Goal: Task Accomplishment & Management: Manage account settings

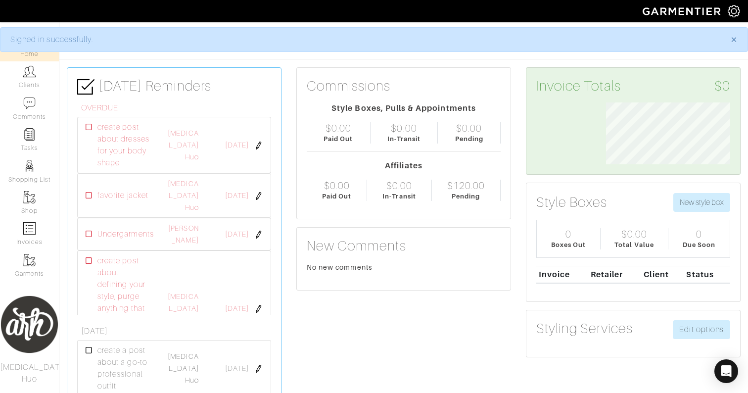
scroll to position [62, 139]
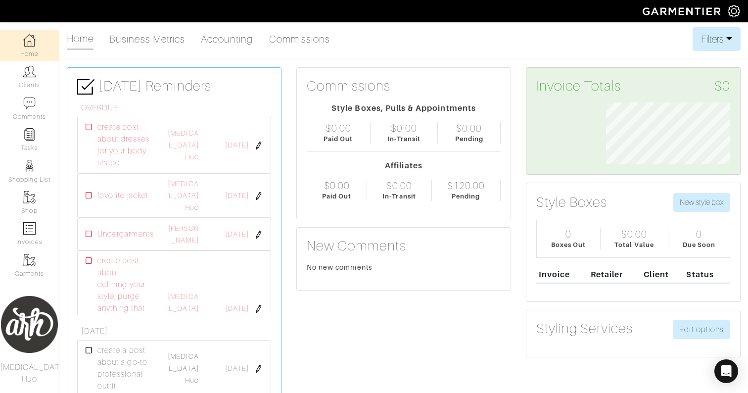
click at [25, 79] on link "Clients" at bounding box center [29, 76] width 59 height 31
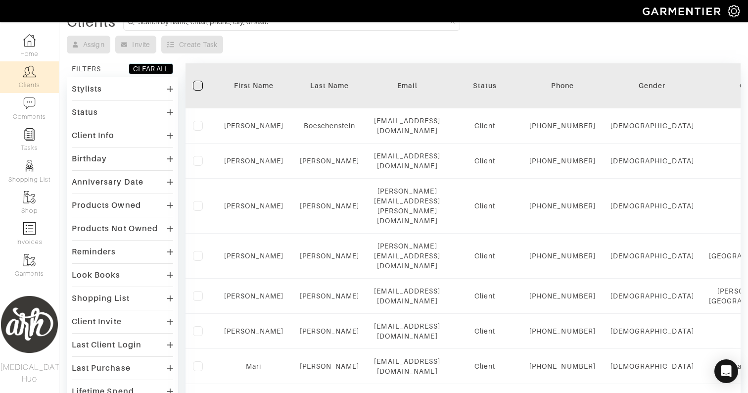
scroll to position [48, 0]
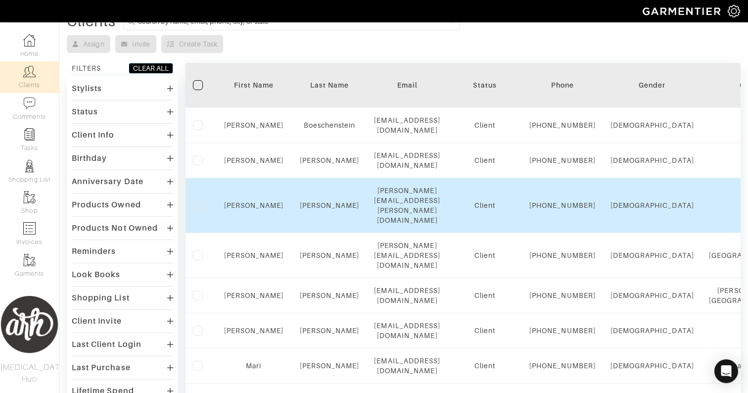
click at [424, 217] on div "[PERSON_NAME][EMAIL_ADDRESS][PERSON_NAME][DOMAIN_NAME]" at bounding box center [407, 206] width 66 height 40
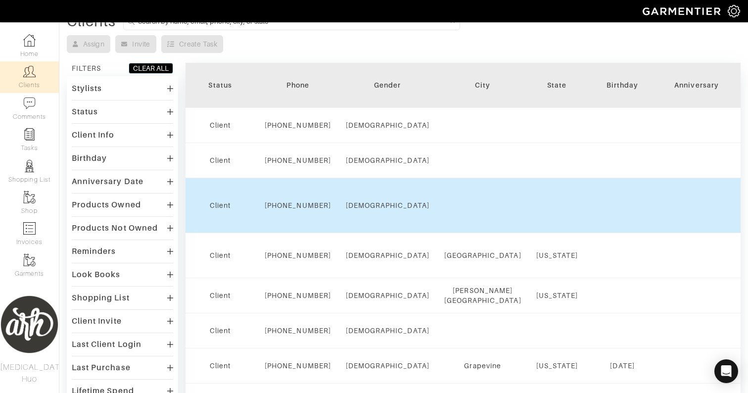
scroll to position [0, 274]
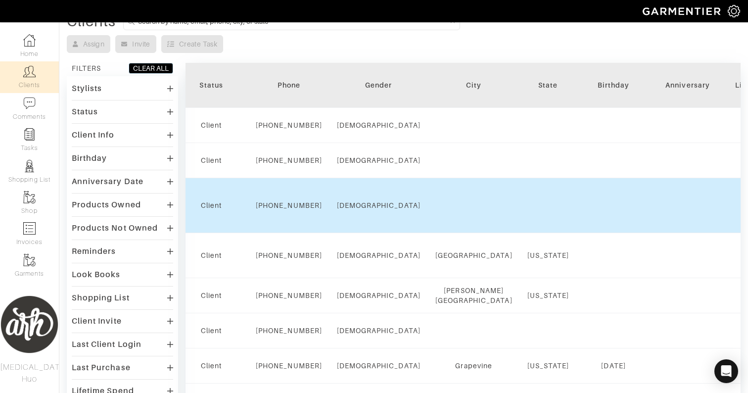
click at [428, 224] on td "Female" at bounding box center [379, 205] width 98 height 55
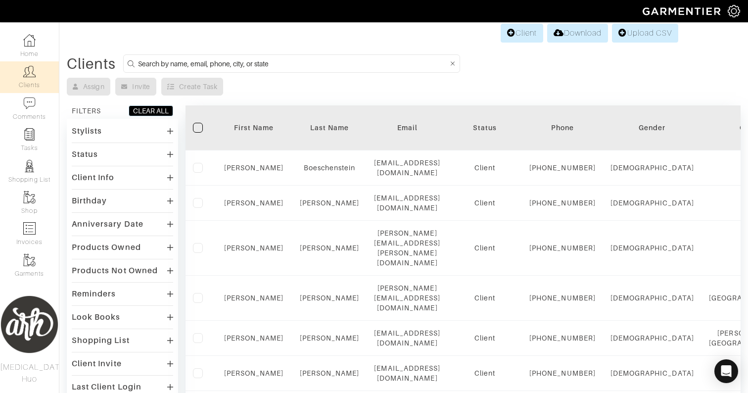
scroll to position [0, 0]
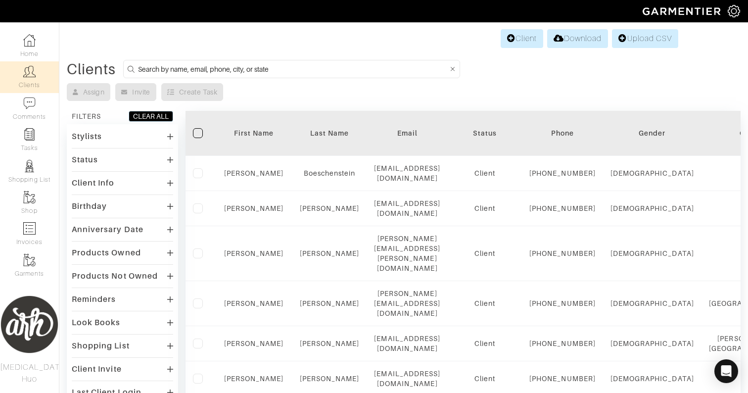
click at [163, 135] on div "Stylists" at bounding box center [122, 136] width 101 height 14
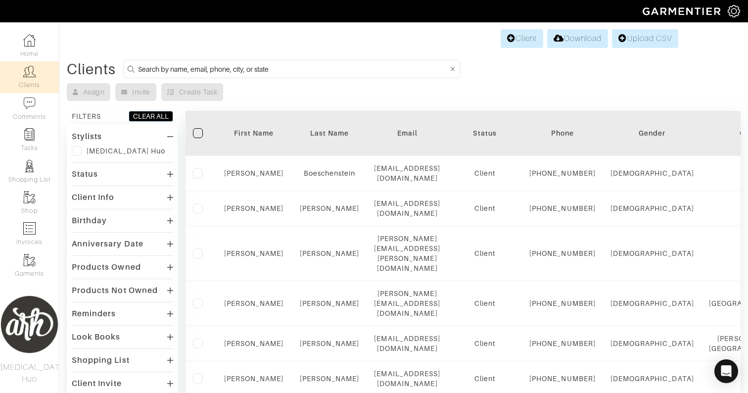
click at [169, 136] on icon at bounding box center [170, 136] width 6 height 1
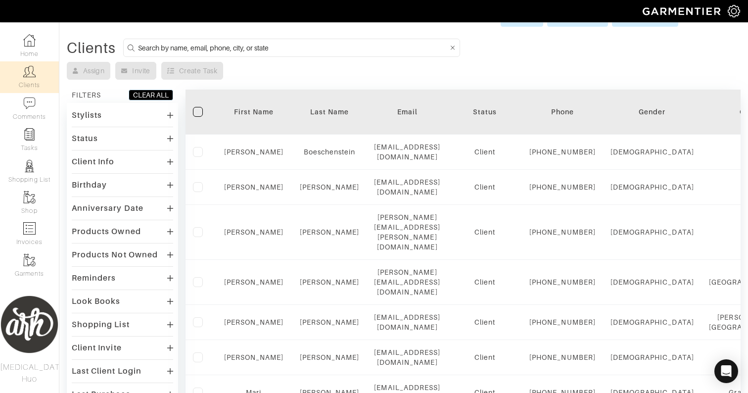
scroll to position [23, 0]
click at [164, 227] on div "Products Owned" at bounding box center [122, 230] width 101 height 14
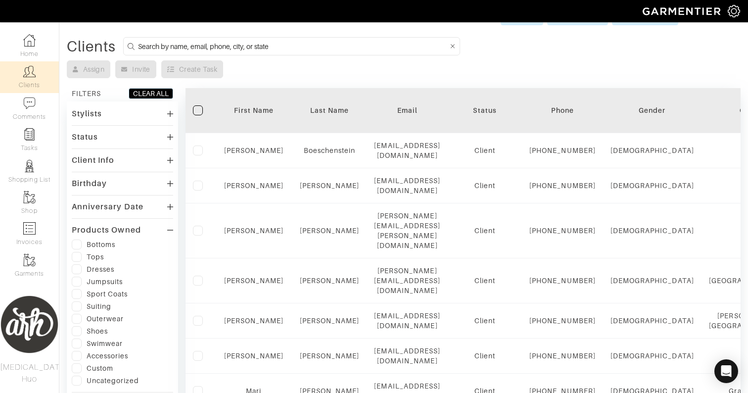
click at [168, 230] on icon at bounding box center [170, 230] width 6 height 1
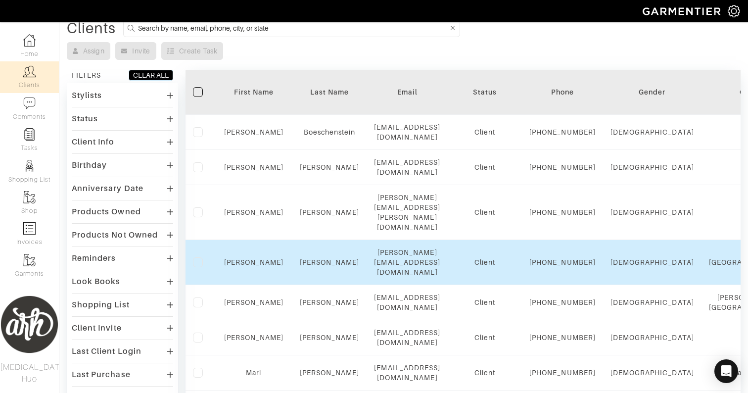
scroll to position [43, 0]
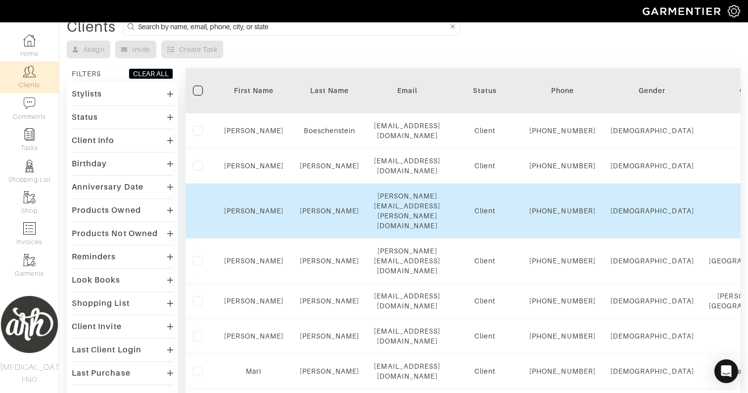
click at [195, 216] on label at bounding box center [198, 211] width 10 height 10
click at [0, 0] on input "checkbox" at bounding box center [0, 0] width 0 height 0
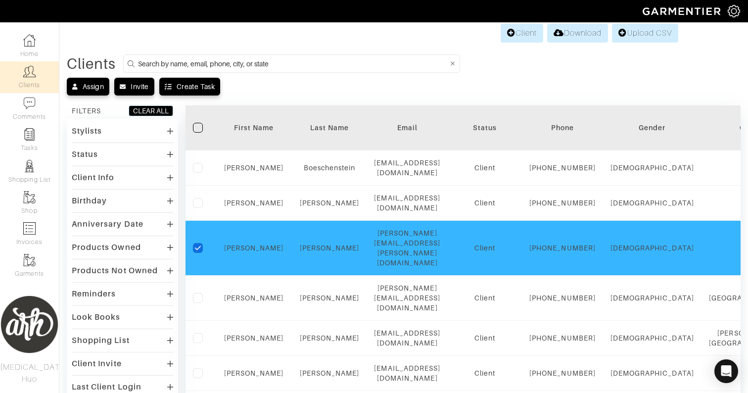
scroll to position [0, 0]
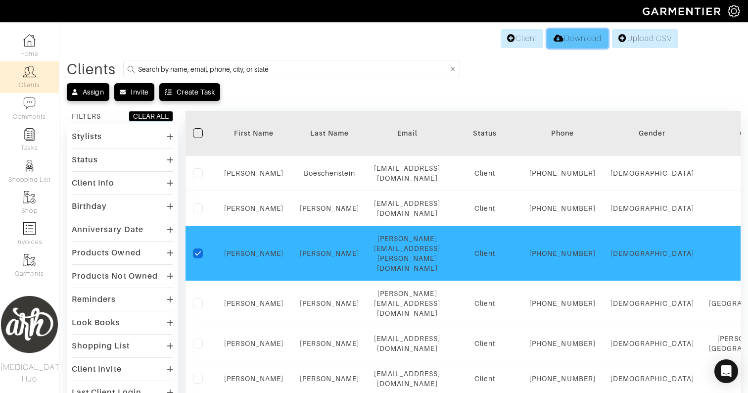
click at [573, 42] on link "Download" at bounding box center [577, 38] width 61 height 19
click at [262, 257] on link "Rachel" at bounding box center [254, 253] width 60 height 8
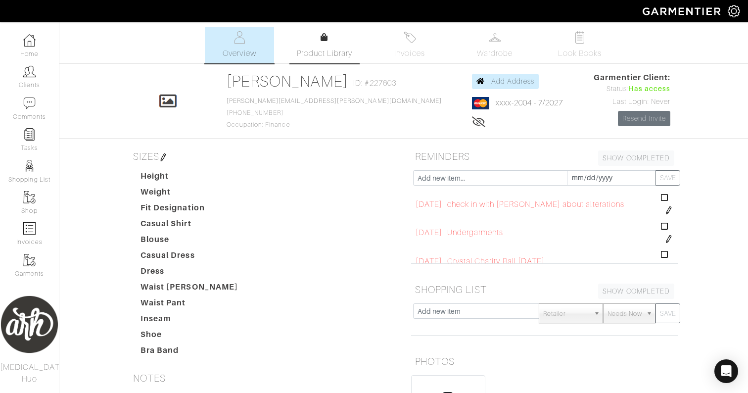
click at [313, 52] on span "Product Library" at bounding box center [325, 54] width 56 height 12
click at [495, 45] on link "Wardrobe" at bounding box center [494, 45] width 69 height 36
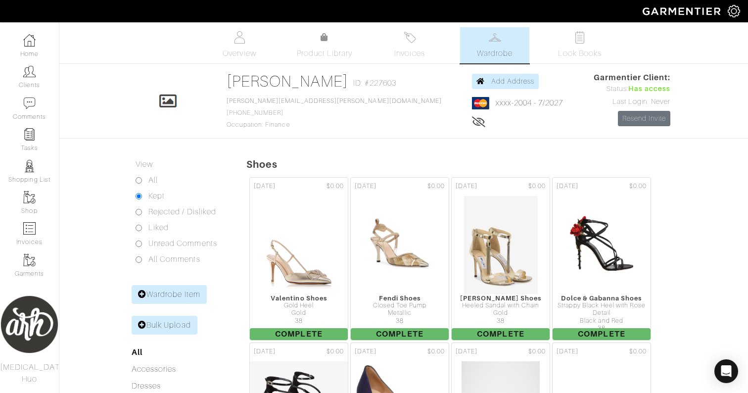
click at [137, 180] on input "All" at bounding box center [139, 180] width 6 height 6
radio input "true"
click at [139, 197] on input "Kept" at bounding box center [139, 196] width 6 height 6
radio input "true"
click at [137, 181] on input "All" at bounding box center [139, 180] width 6 height 6
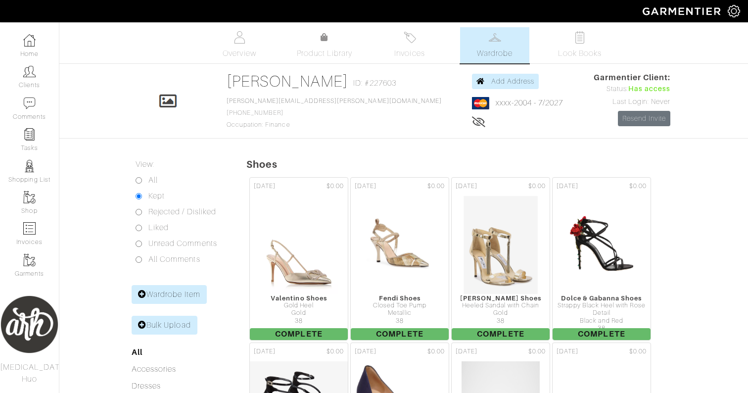
radio input "true"
click at [140, 195] on input "Kept" at bounding box center [139, 196] width 6 height 6
radio input "true"
click at [31, 80] on link "Clients" at bounding box center [29, 76] width 59 height 31
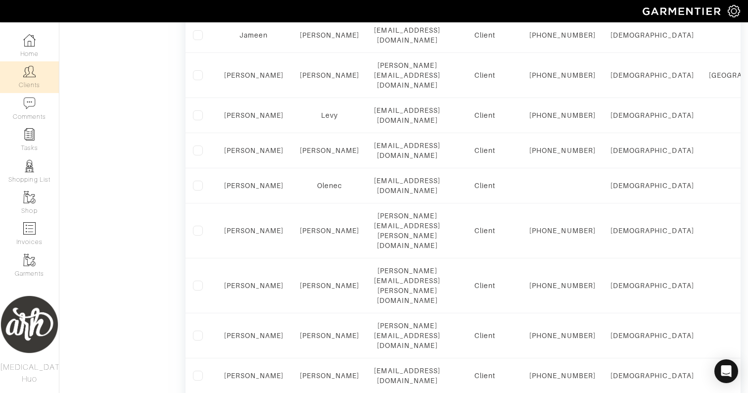
scroll to position [543, 0]
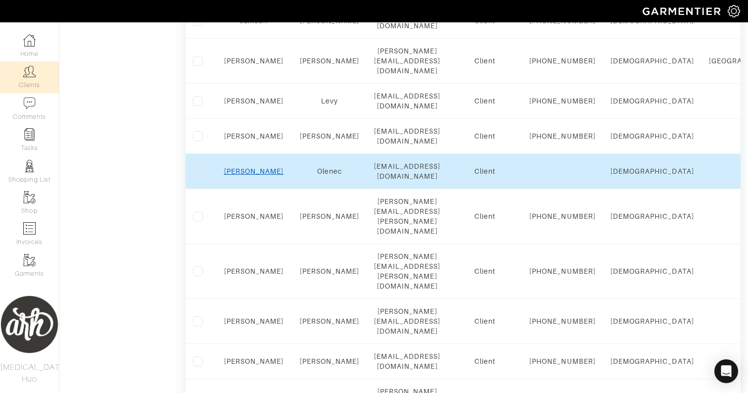
click at [253, 175] on link "[PERSON_NAME]" at bounding box center [254, 171] width 60 height 8
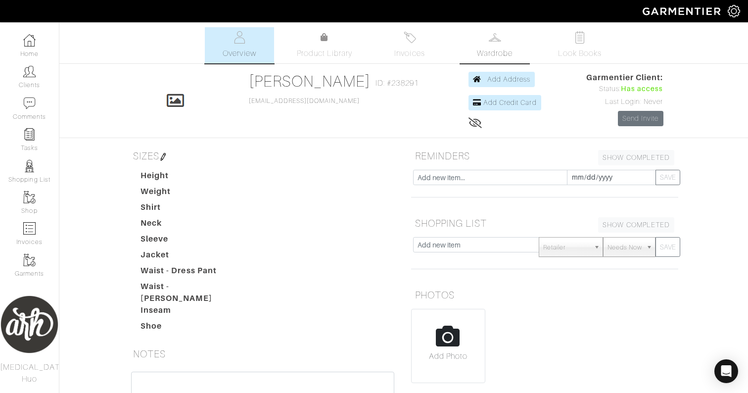
click at [495, 47] on link "Wardrobe" at bounding box center [494, 45] width 69 height 36
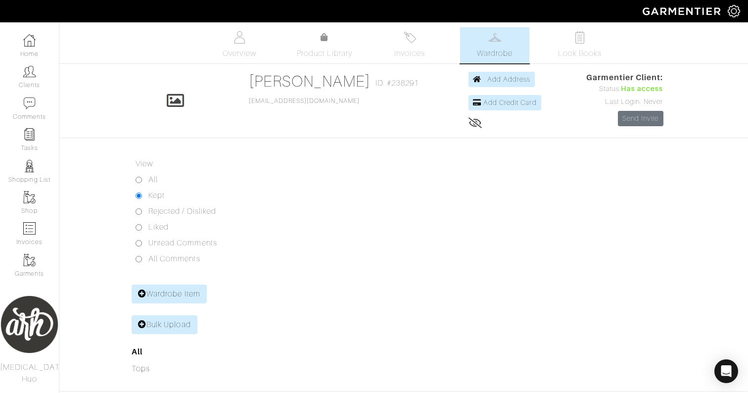
click at [140, 175] on div "All" at bounding box center [151, 180] width 31 height 12
click at [140, 177] on input "All" at bounding box center [139, 180] width 6 height 6
radio input "true"
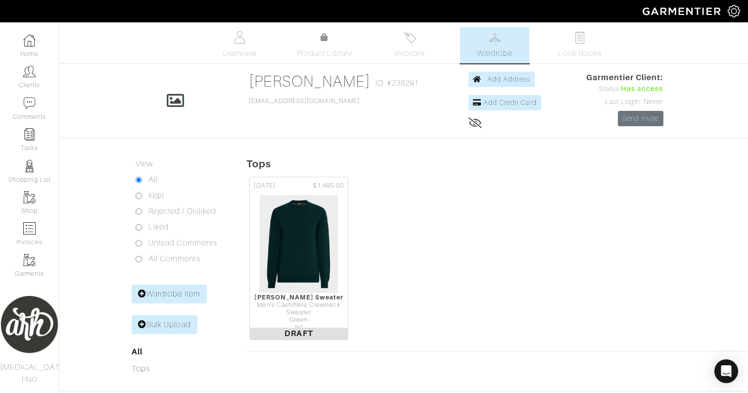
scroll to position [34, 0]
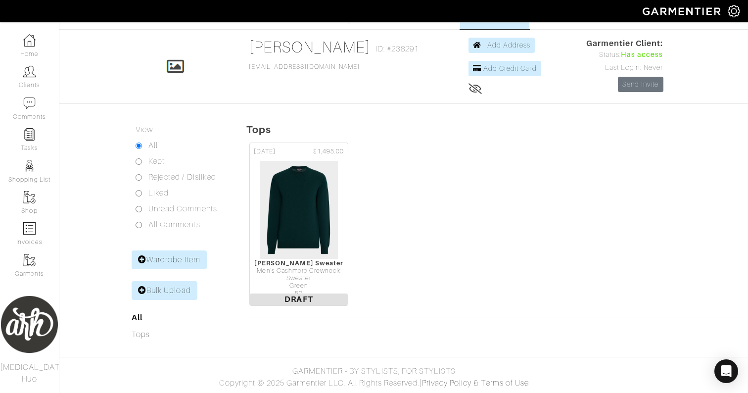
click at [137, 162] on input "Kept" at bounding box center [139, 161] width 6 height 6
radio input "true"
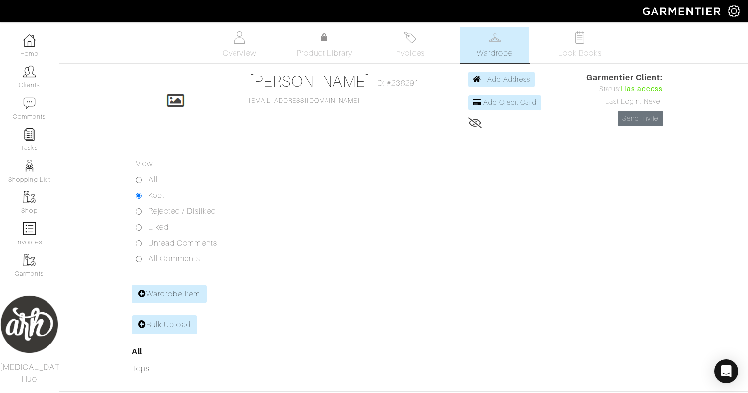
scroll to position [34, 0]
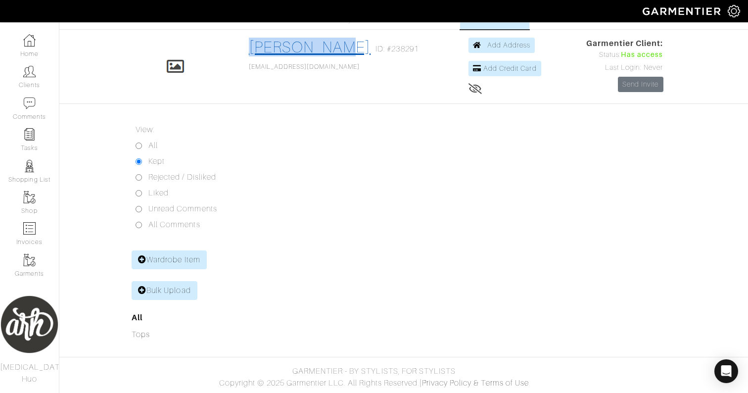
copy link "[PERSON_NAME]"
drag, startPoint x: 253, startPoint y: 46, endPoint x: 344, endPoint y: 43, distance: 90.6
click at [344, 43] on div "Click To Edit [PERSON_NAME] ID: #238291 [EMAIL_ADDRESS][DOMAIN_NAME] Add Addres…" at bounding box center [404, 67] width 564 height 58
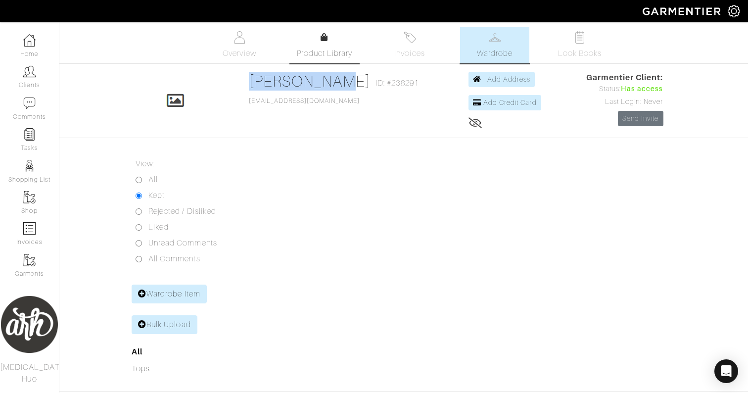
click at [323, 38] on icon at bounding box center [324, 37] width 7 height 8
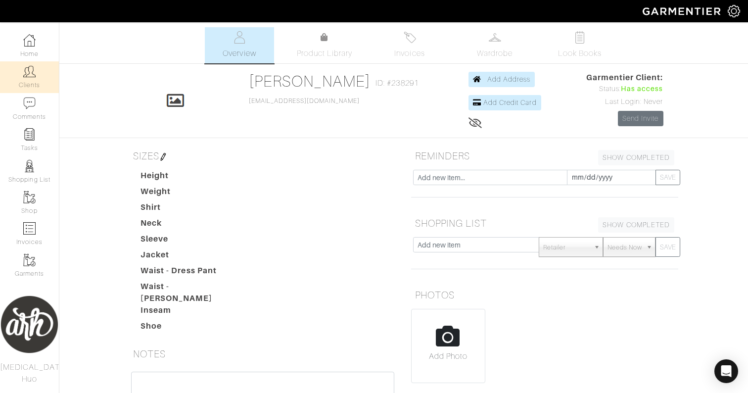
click at [38, 73] on link "Clients" at bounding box center [29, 76] width 59 height 31
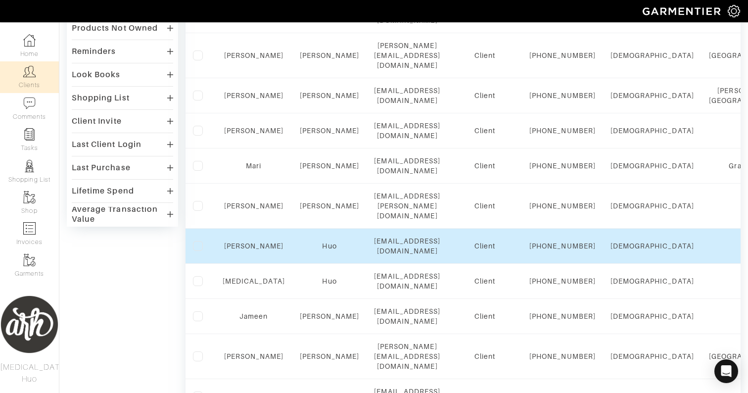
scroll to position [236, 0]
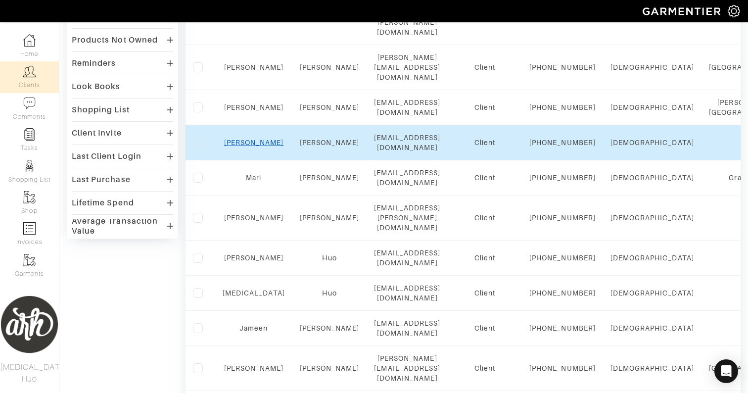
click at [252, 146] on link "[PERSON_NAME]" at bounding box center [254, 143] width 60 height 8
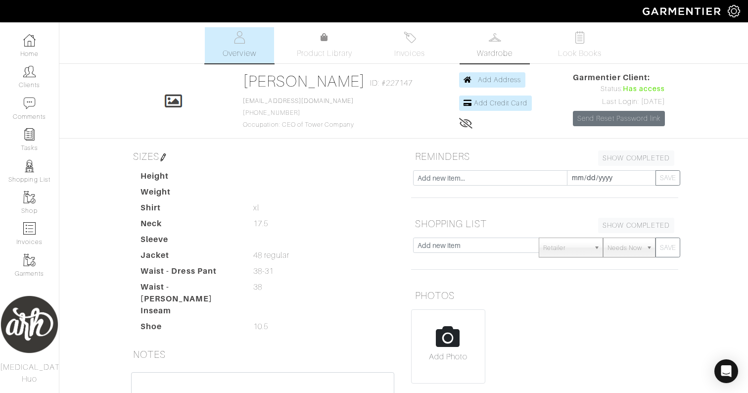
click at [498, 29] on link "Wardrobe" at bounding box center [494, 45] width 69 height 36
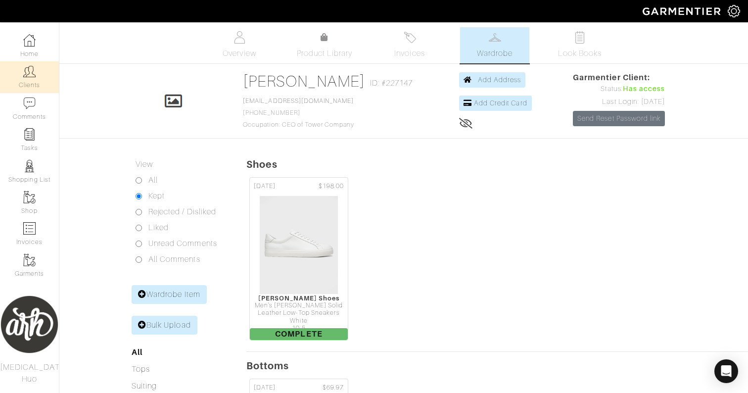
click at [25, 71] on img at bounding box center [29, 71] width 12 height 12
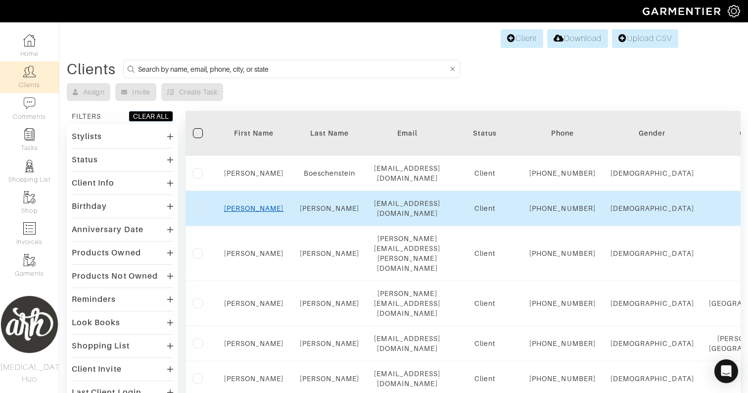
click at [250, 212] on link "[PERSON_NAME]" at bounding box center [254, 208] width 60 height 8
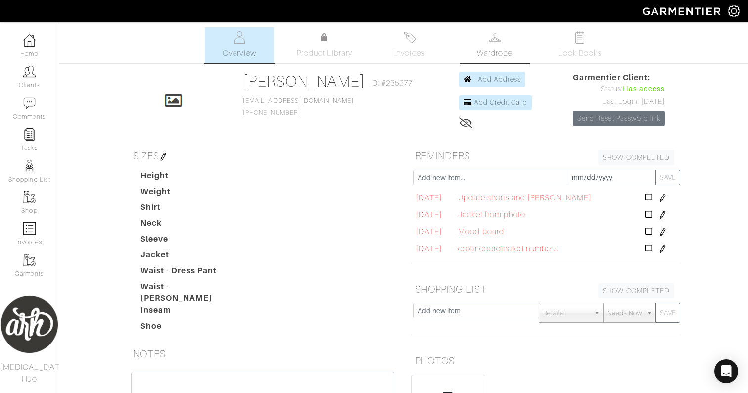
click at [496, 43] on img at bounding box center [495, 37] width 12 height 12
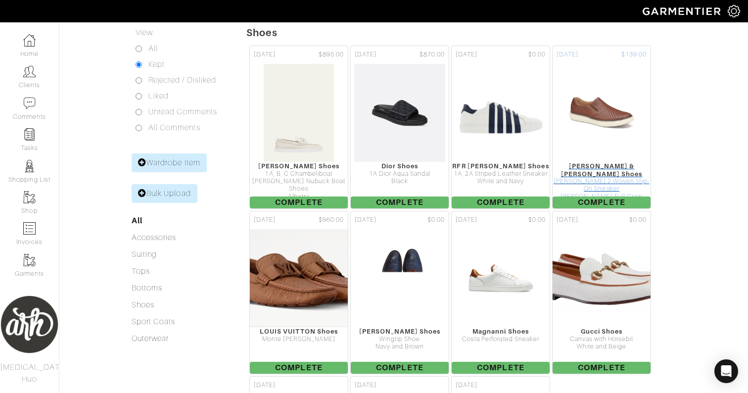
scroll to position [140, 0]
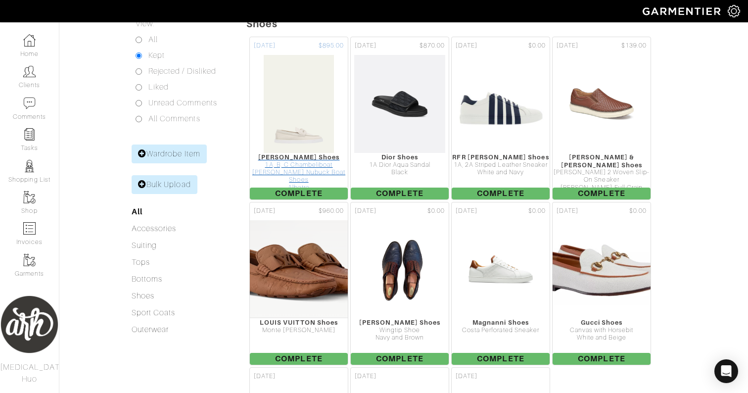
click at [306, 107] on img at bounding box center [298, 103] width 71 height 99
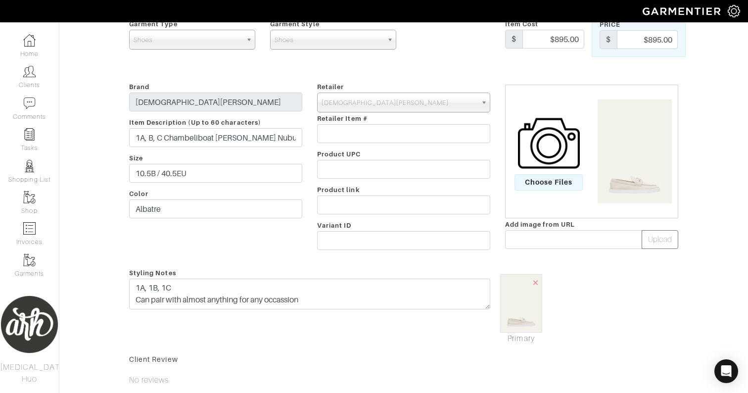
scroll to position [65, 0]
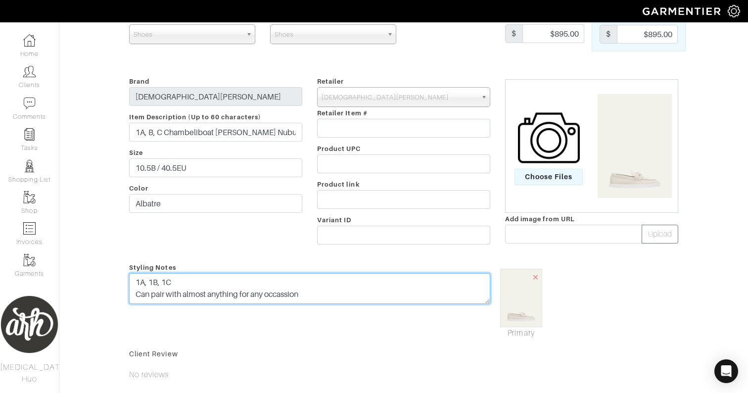
click at [342, 292] on textarea "1A, 1B, 1C Can pair with almost anything for any occassion" at bounding box center [309, 288] width 361 height 31
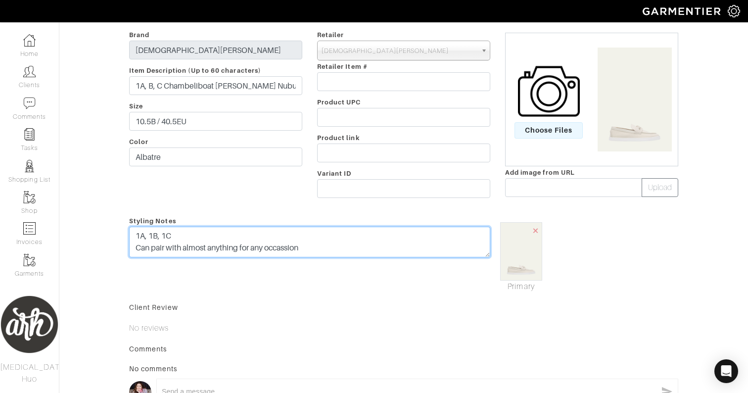
scroll to position [111, 0]
click at [323, 234] on textarea "1A, 1B, 1C Can pair with almost anything for any occassion" at bounding box center [309, 242] width 361 height 31
click at [317, 248] on textarea "1A, 1B, 1C Can pair with almost anything for any occassion" at bounding box center [309, 242] width 361 height 31
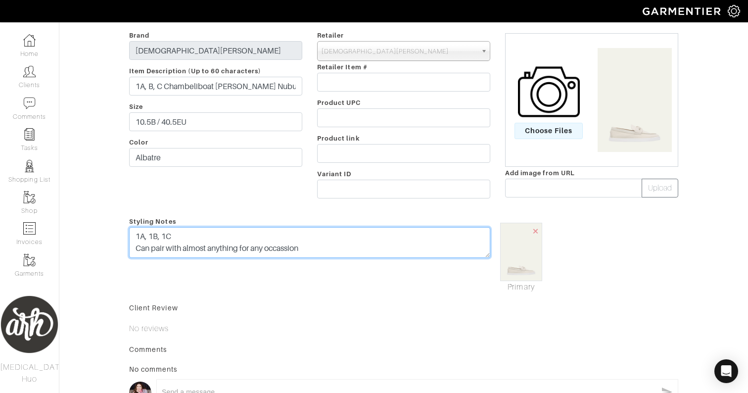
click at [317, 248] on textarea "1A, 1B, 1C Can pair with almost anything for any occassion" at bounding box center [309, 242] width 361 height 31
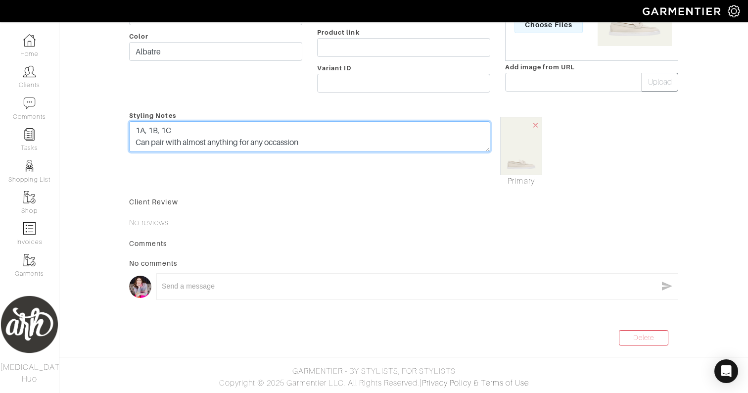
scroll to position [0, 0]
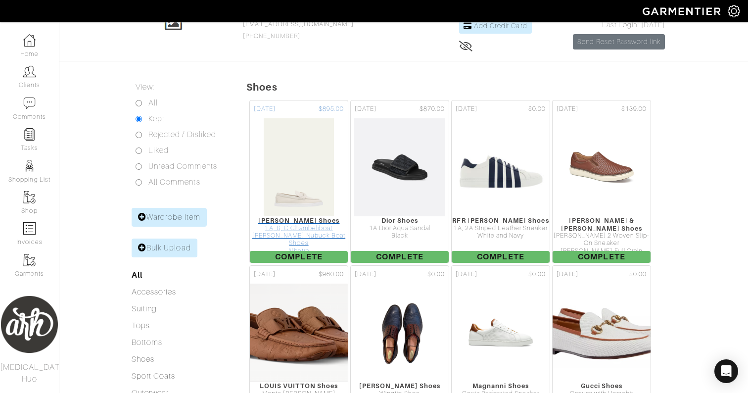
scroll to position [76, 0]
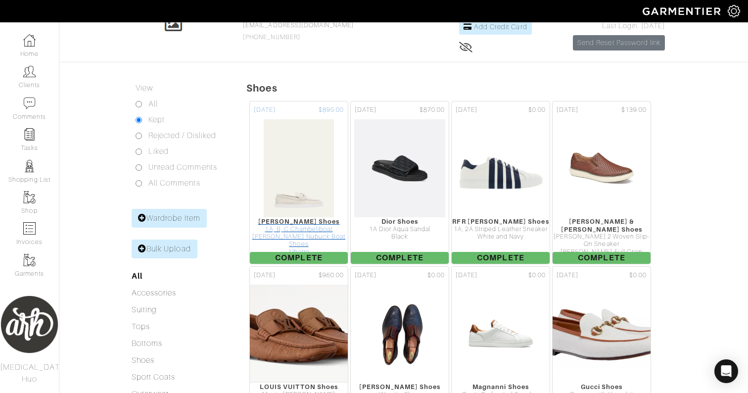
click at [298, 189] on img at bounding box center [298, 168] width 71 height 99
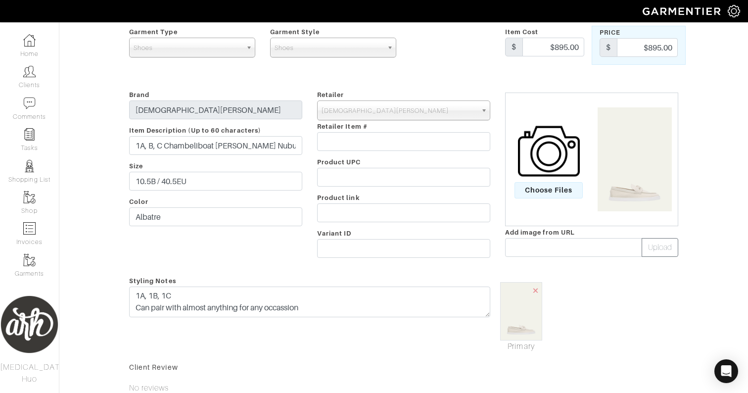
scroll to position [54, 0]
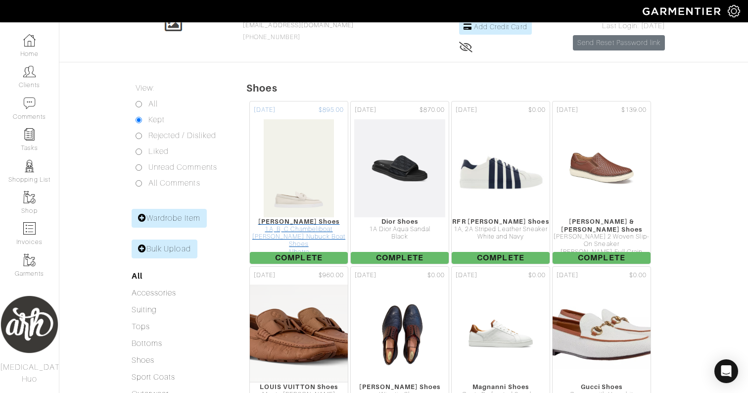
scroll to position [92, 0]
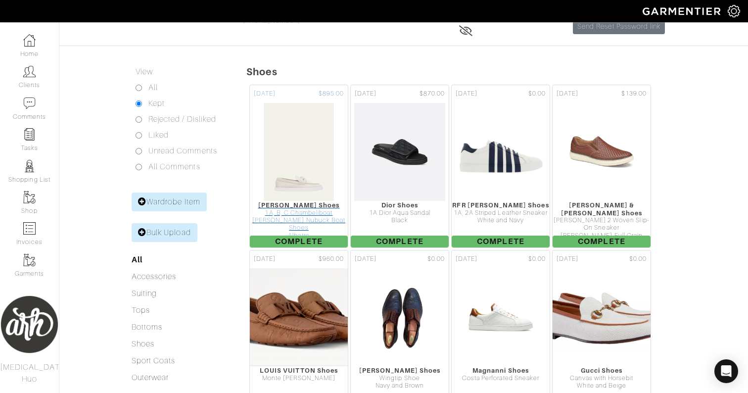
copy div "CHRISTIAN LOUBOUTIN Shoes"
drag, startPoint x: 244, startPoint y: 203, endPoint x: 331, endPoint y: 211, distance: 86.9
click at [311, 204] on div "CHRISTIAN LOUBOUTIN Shoes" at bounding box center [299, 204] width 98 height 7
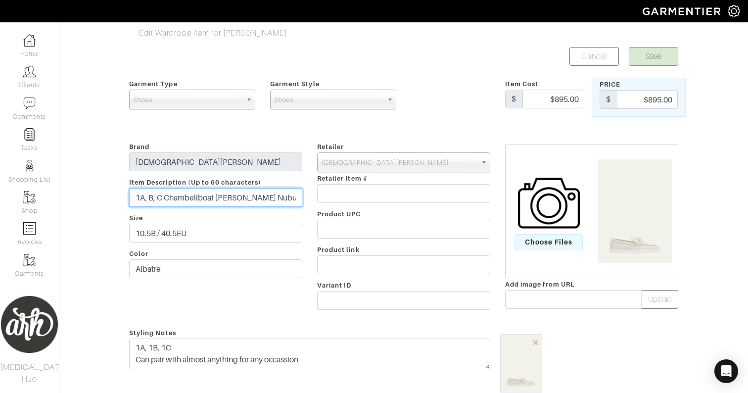
click at [272, 194] on input "1A, B, C Chambeliboat Donna Nubuck Boat Shoes" at bounding box center [215, 197] width 173 height 19
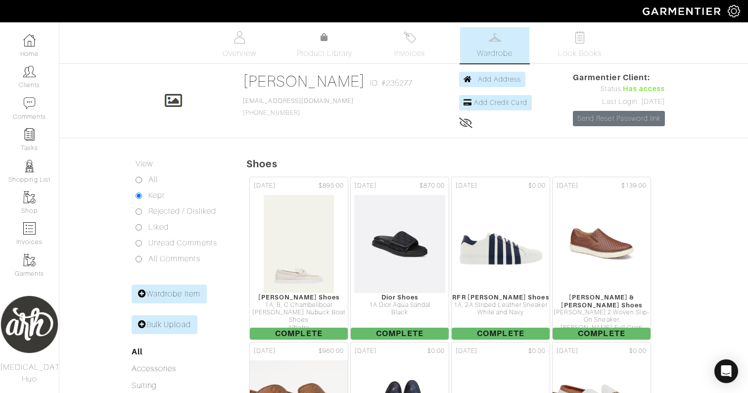
click at [459, 122] on icon at bounding box center [466, 123] width 14 height 8
click at [459, 122] on icon at bounding box center [465, 123] width 12 height 8
click at [459, 122] on icon at bounding box center [466, 123] width 14 height 8
click at [459, 122] on icon at bounding box center [465, 123] width 12 height 8
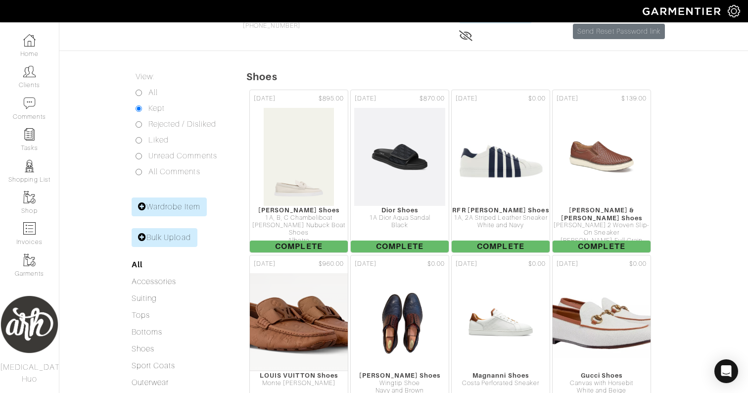
scroll to position [90, 0]
